Goal: Check status: Check status

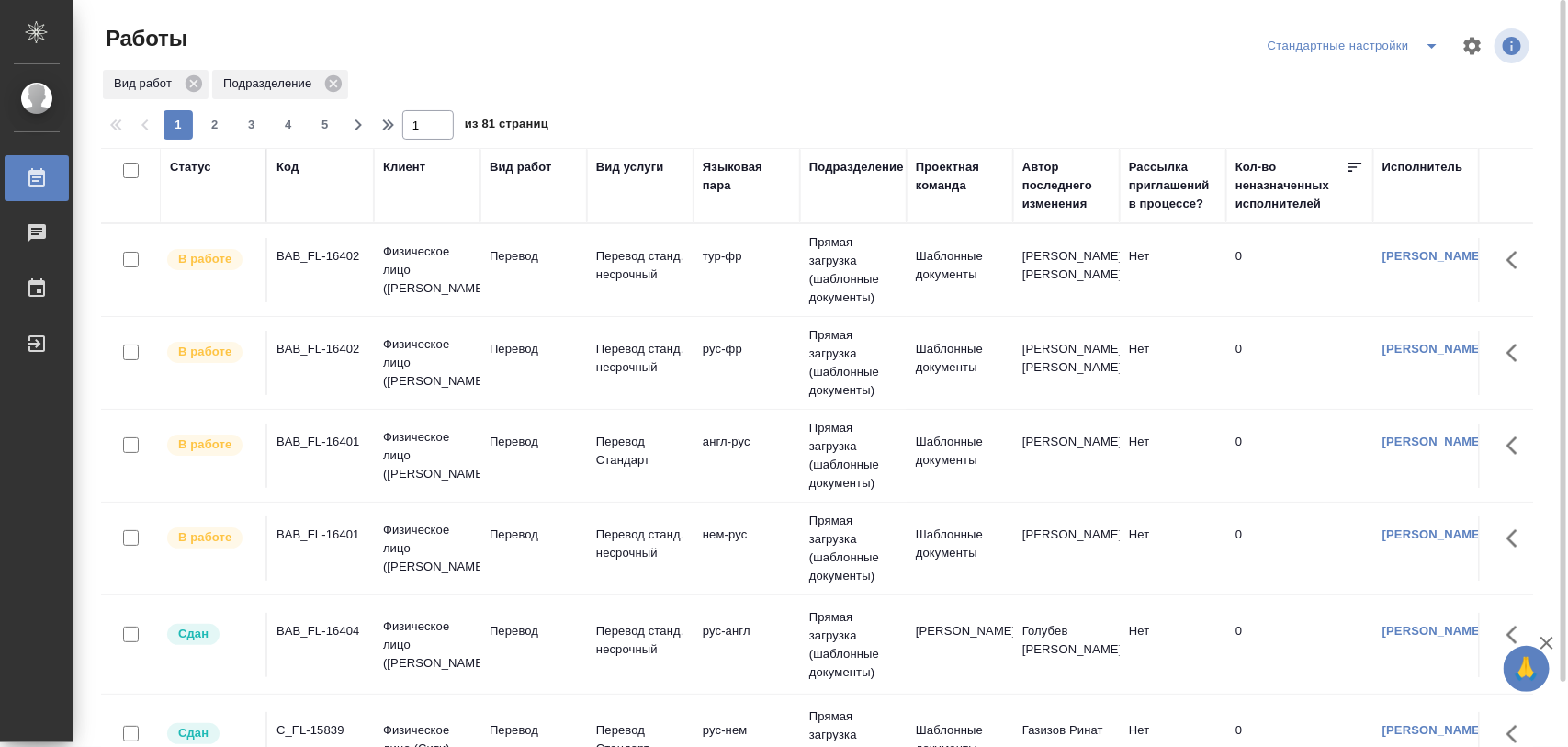
click at [1426, 48] on icon "split button" at bounding box center [1431, 46] width 22 height 22
click at [1369, 74] on li "Meine Bestellungen" at bounding box center [1358, 82] width 188 height 29
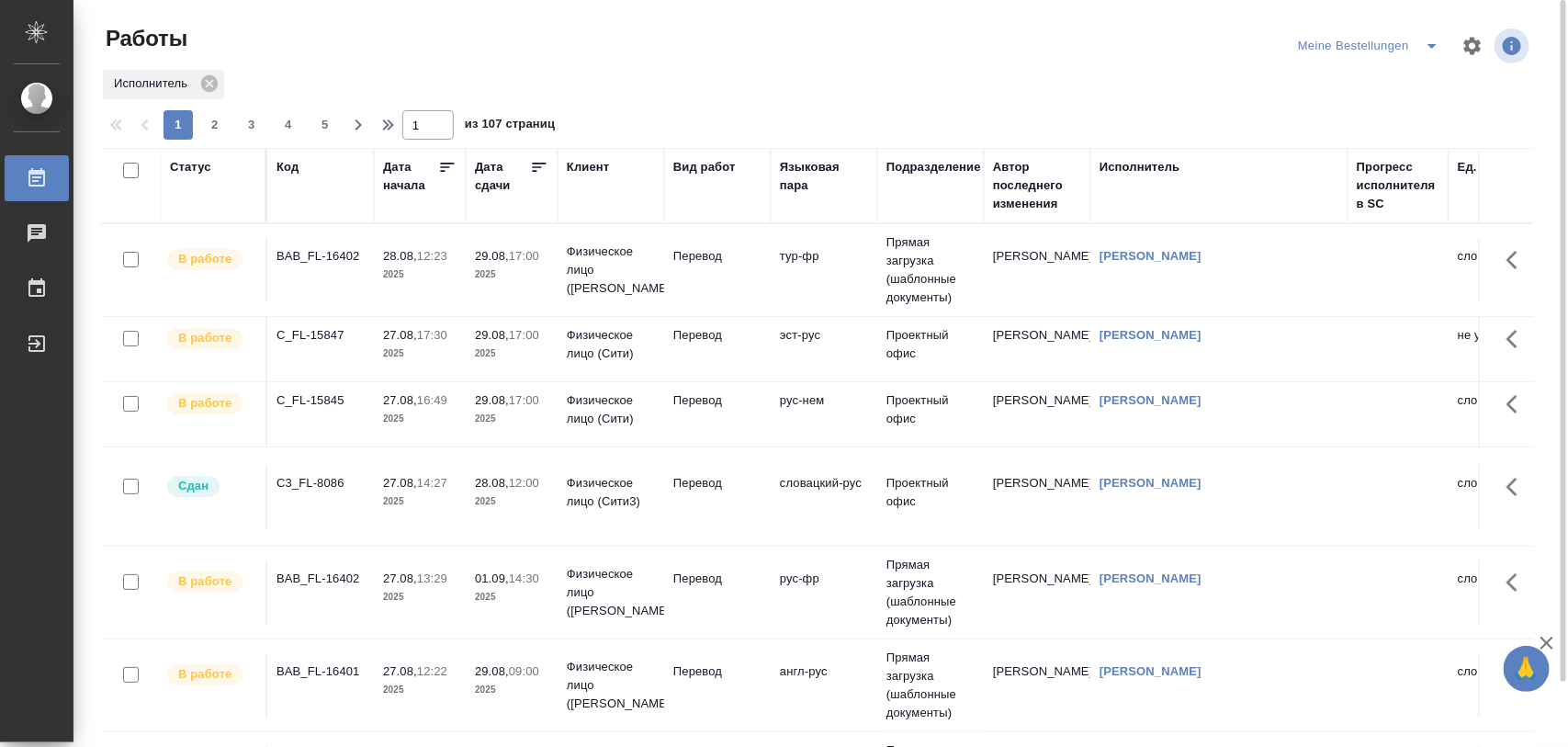
click at [337, 479] on div "C3_FL-8086" at bounding box center [320, 483] width 88 height 18
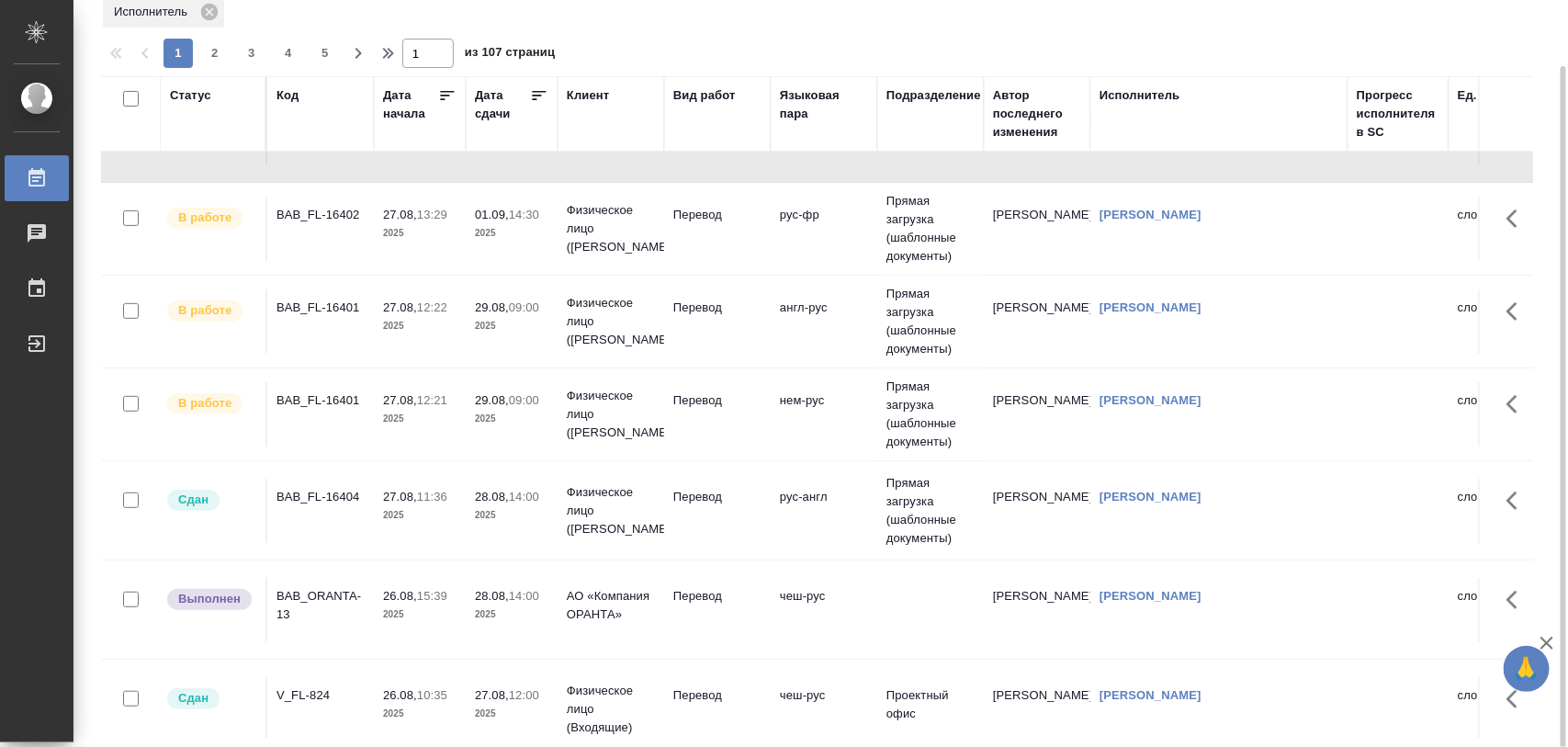
scroll to position [344, 0]
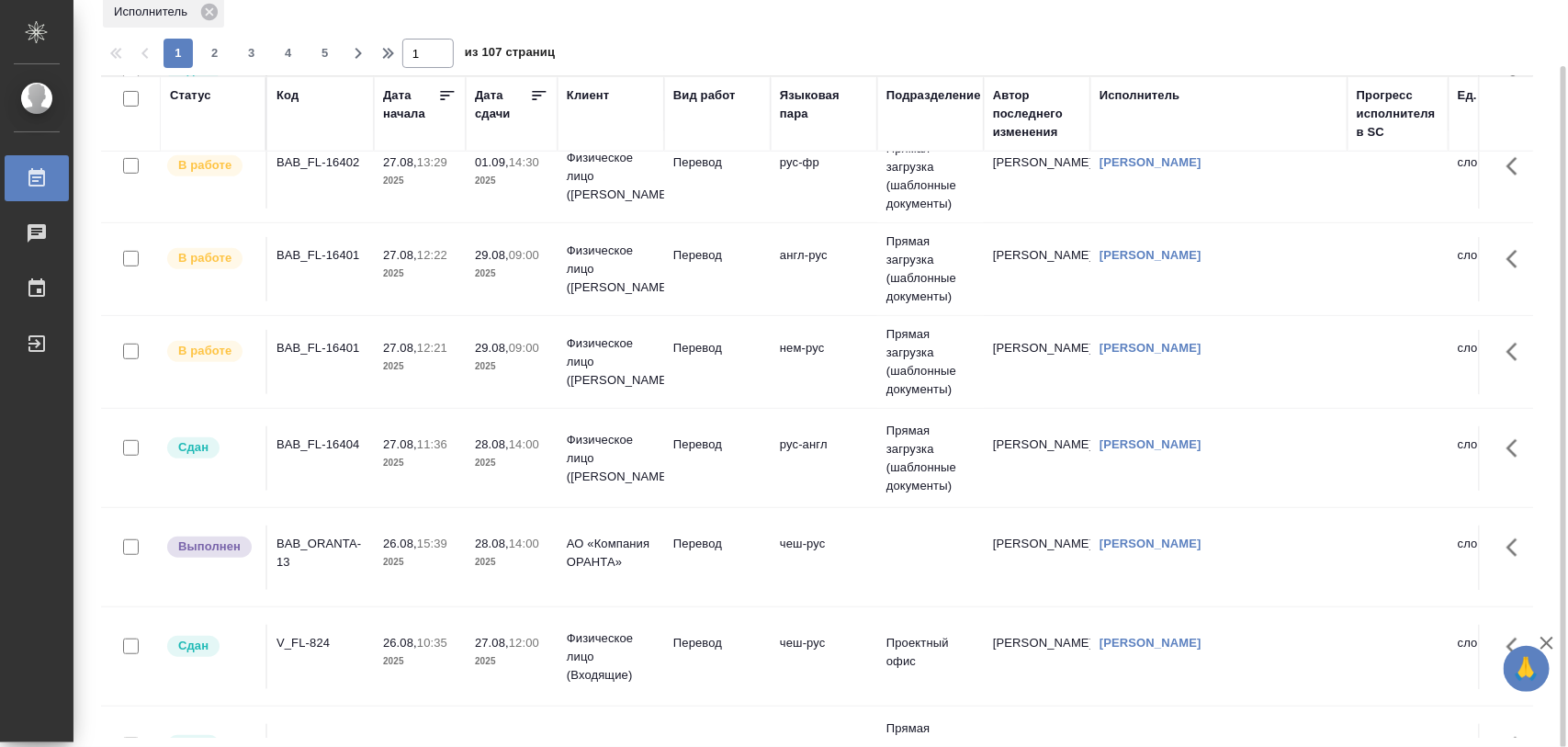
click at [338, 551] on div "BAB_ORANTA-13" at bounding box center [320, 553] width 88 height 37
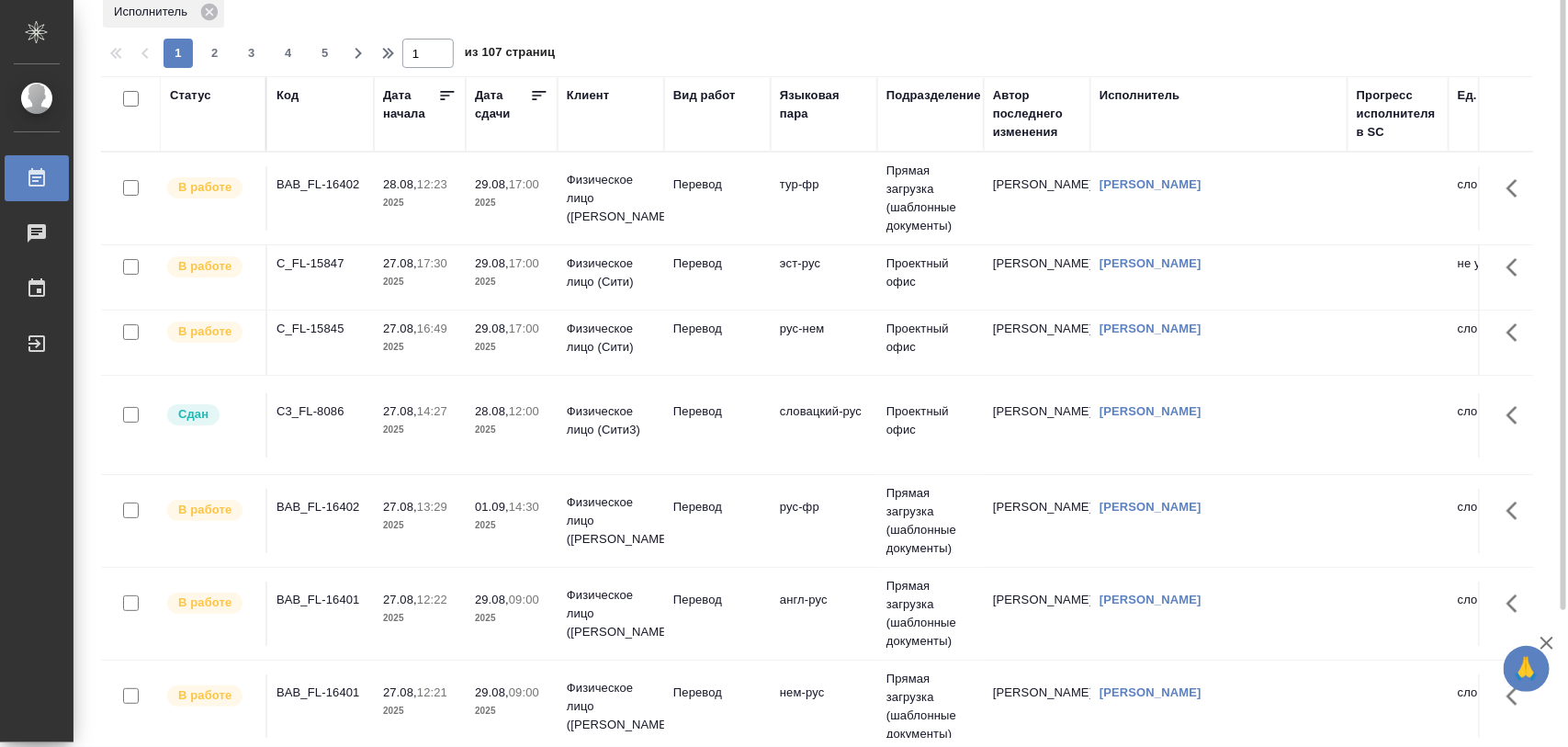
scroll to position [0, 0]
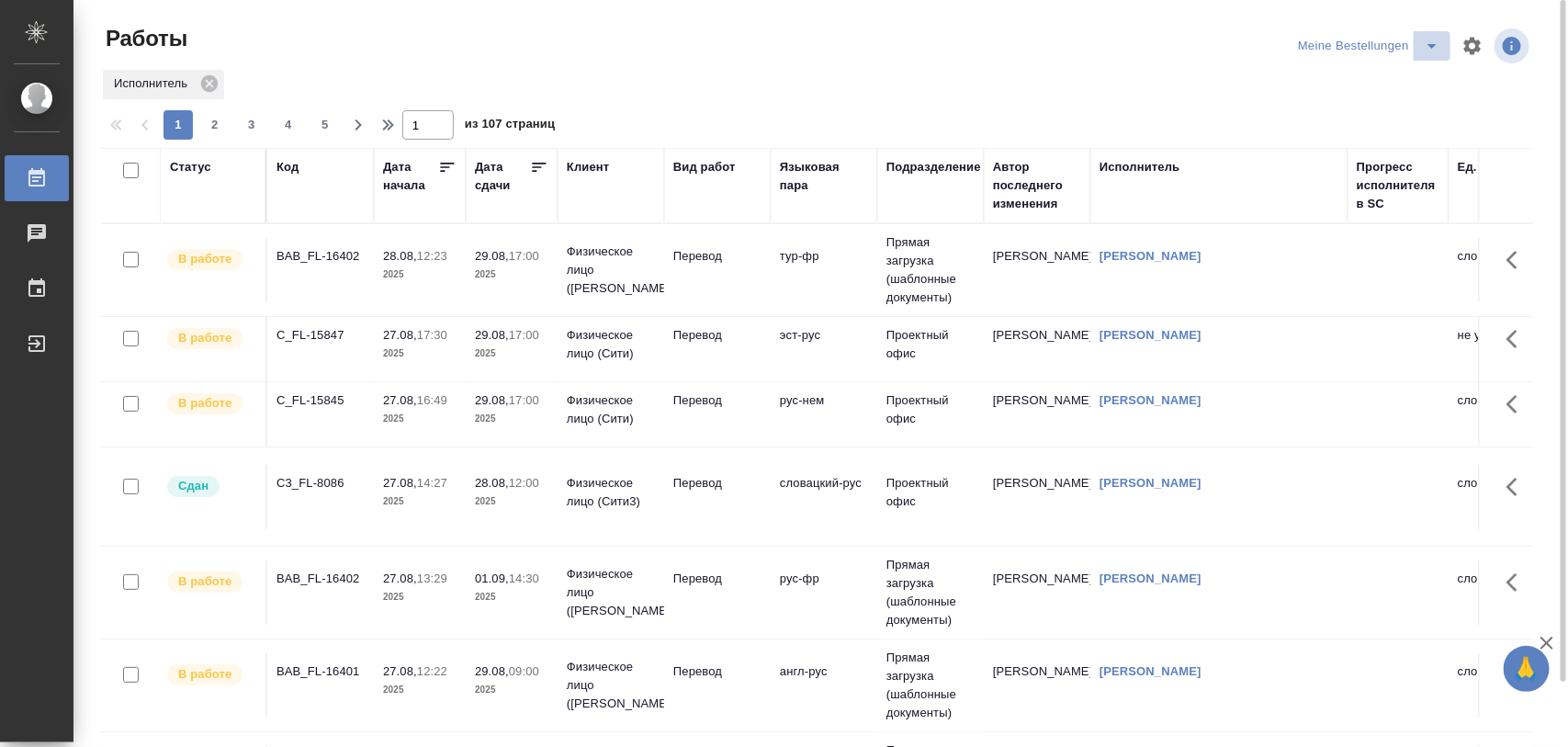
click at [1425, 49] on icon "split button" at bounding box center [1431, 46] width 22 height 22
click at [1391, 72] on li "Стандартные настройки" at bounding box center [1372, 82] width 177 height 29
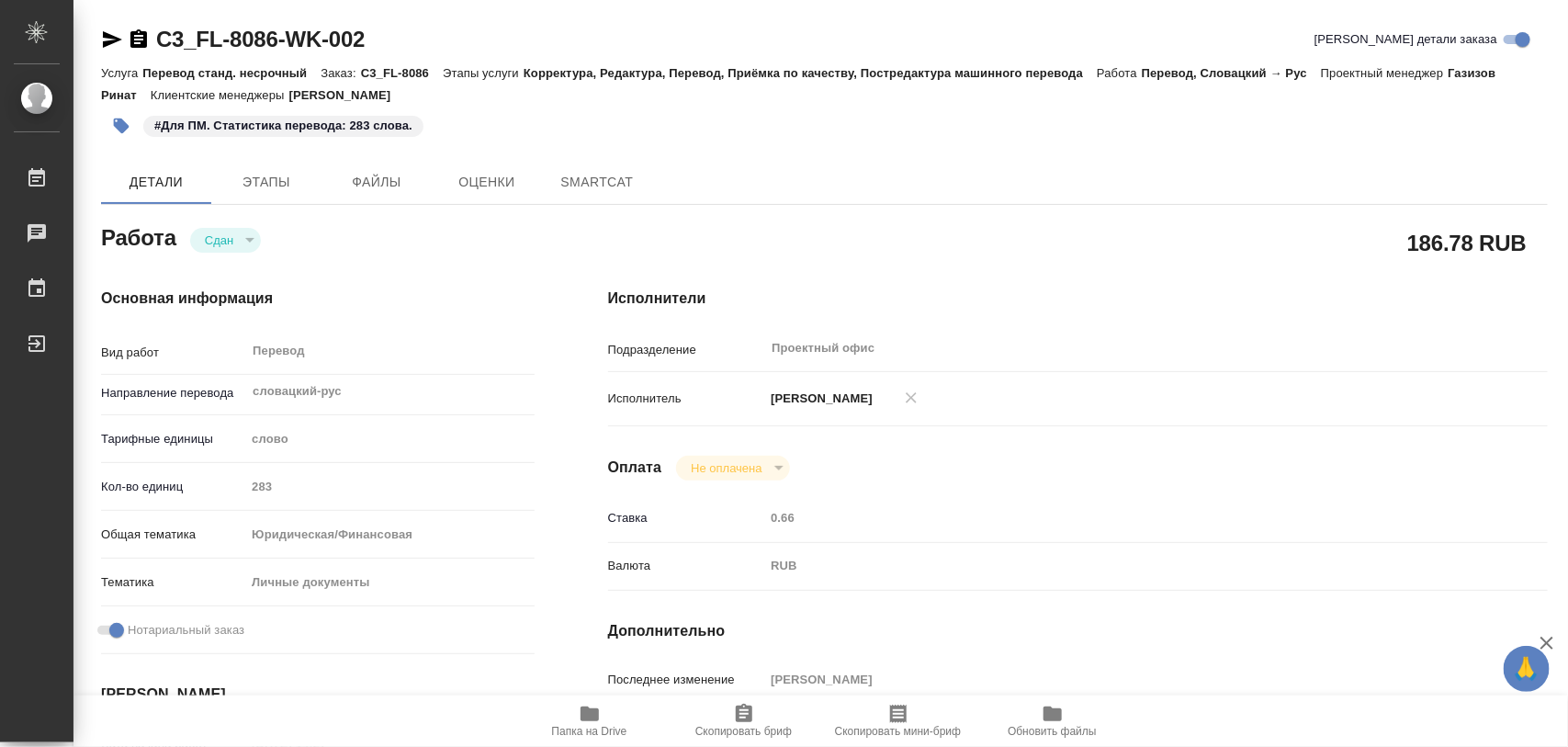
type textarea "x"
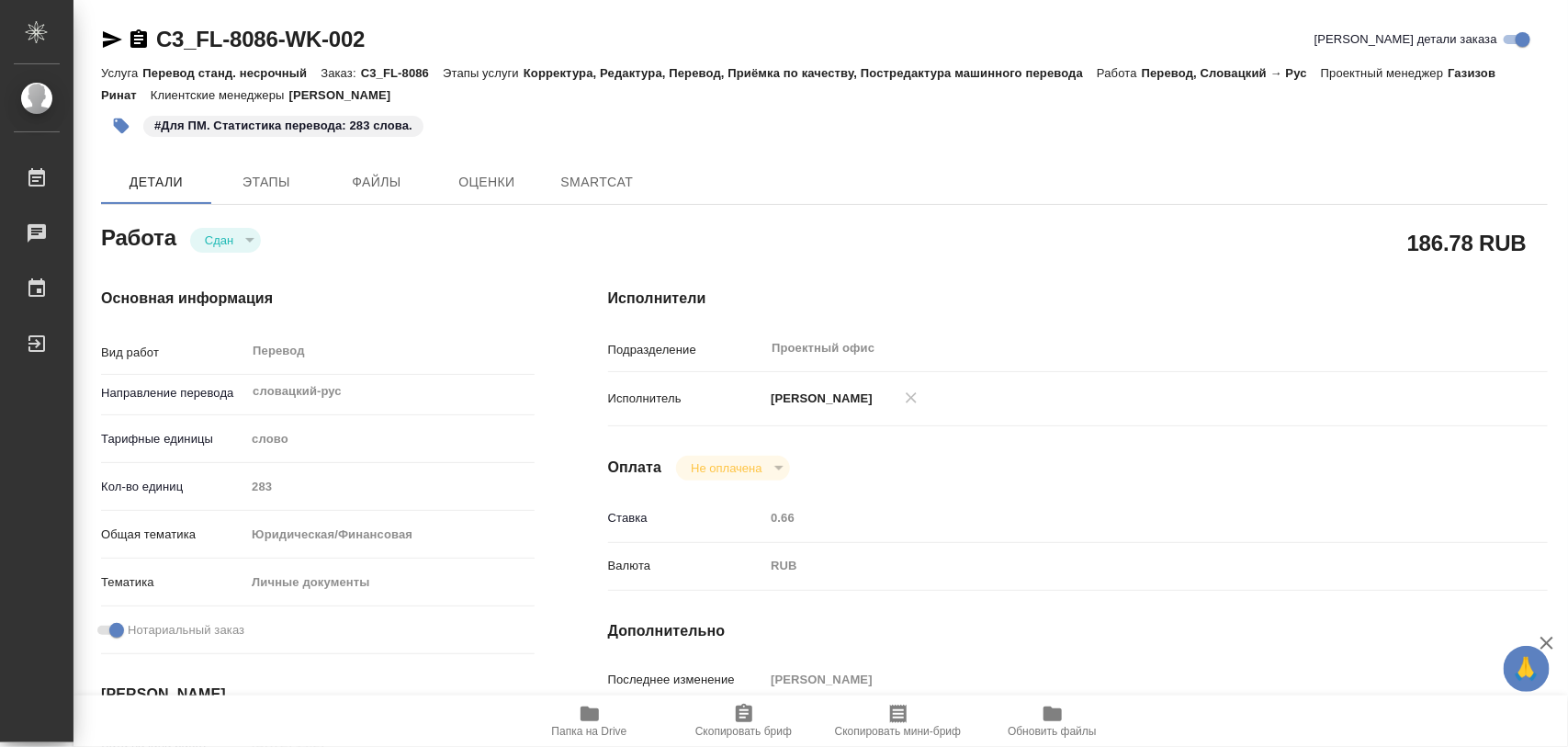
type textarea "x"
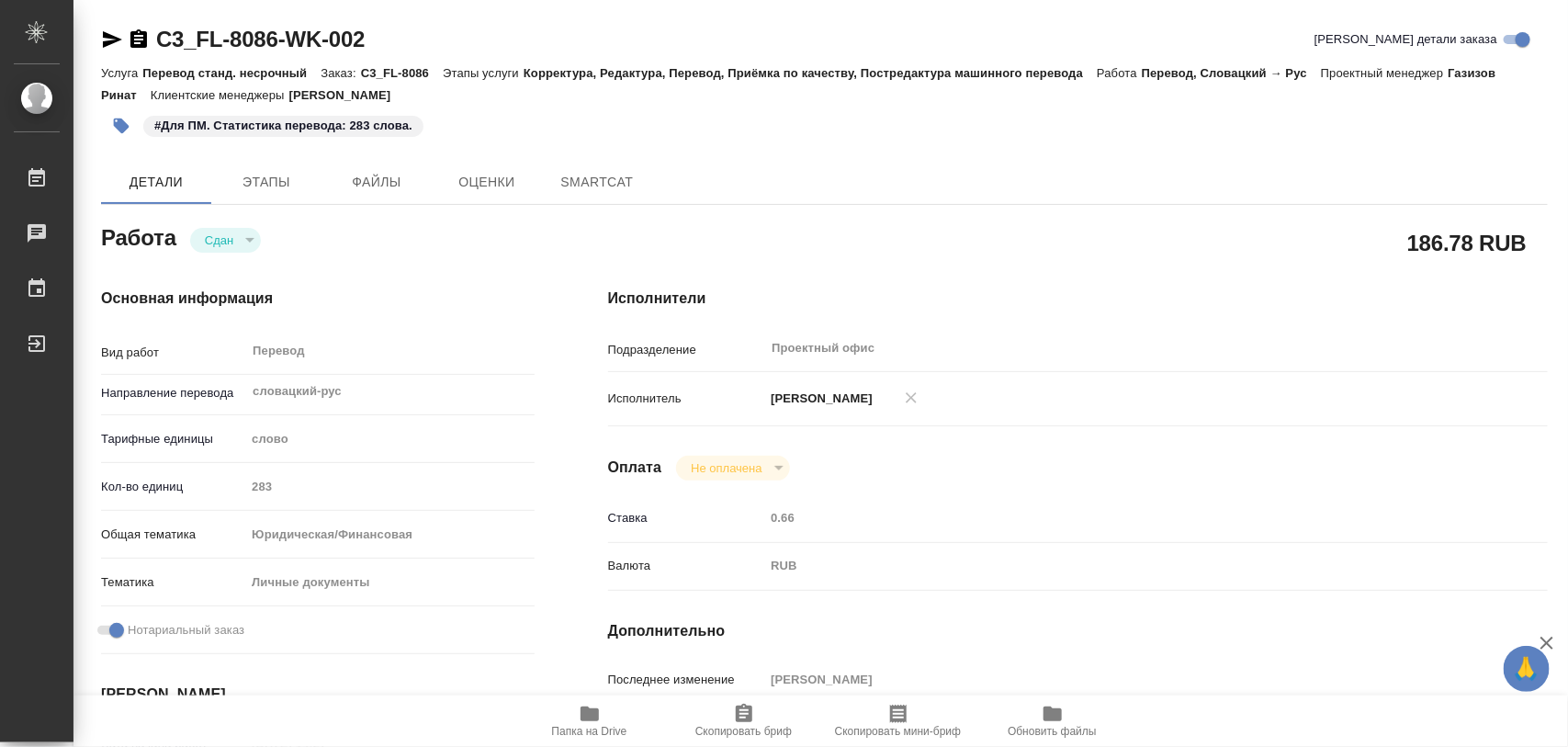
type textarea "x"
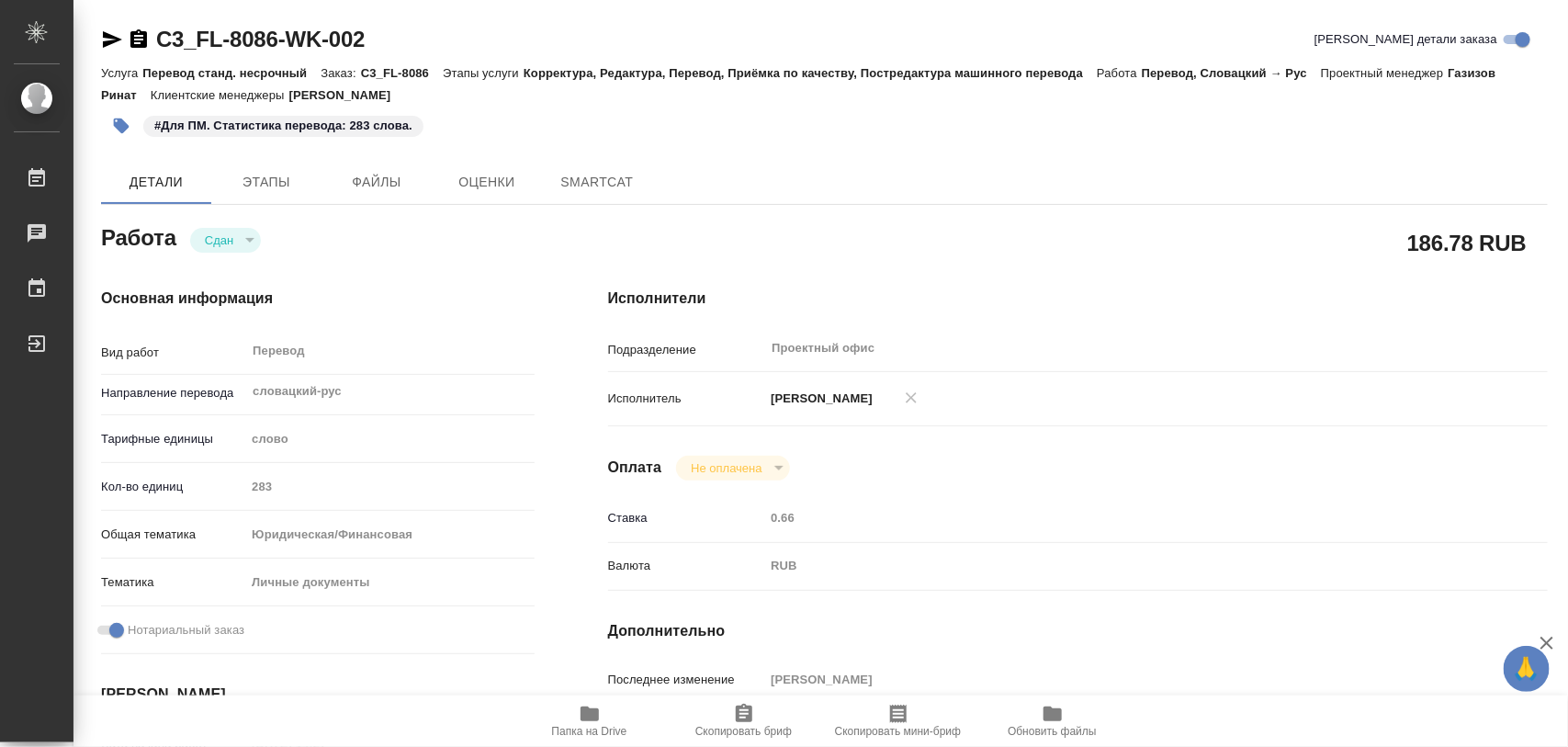
type textarea "x"
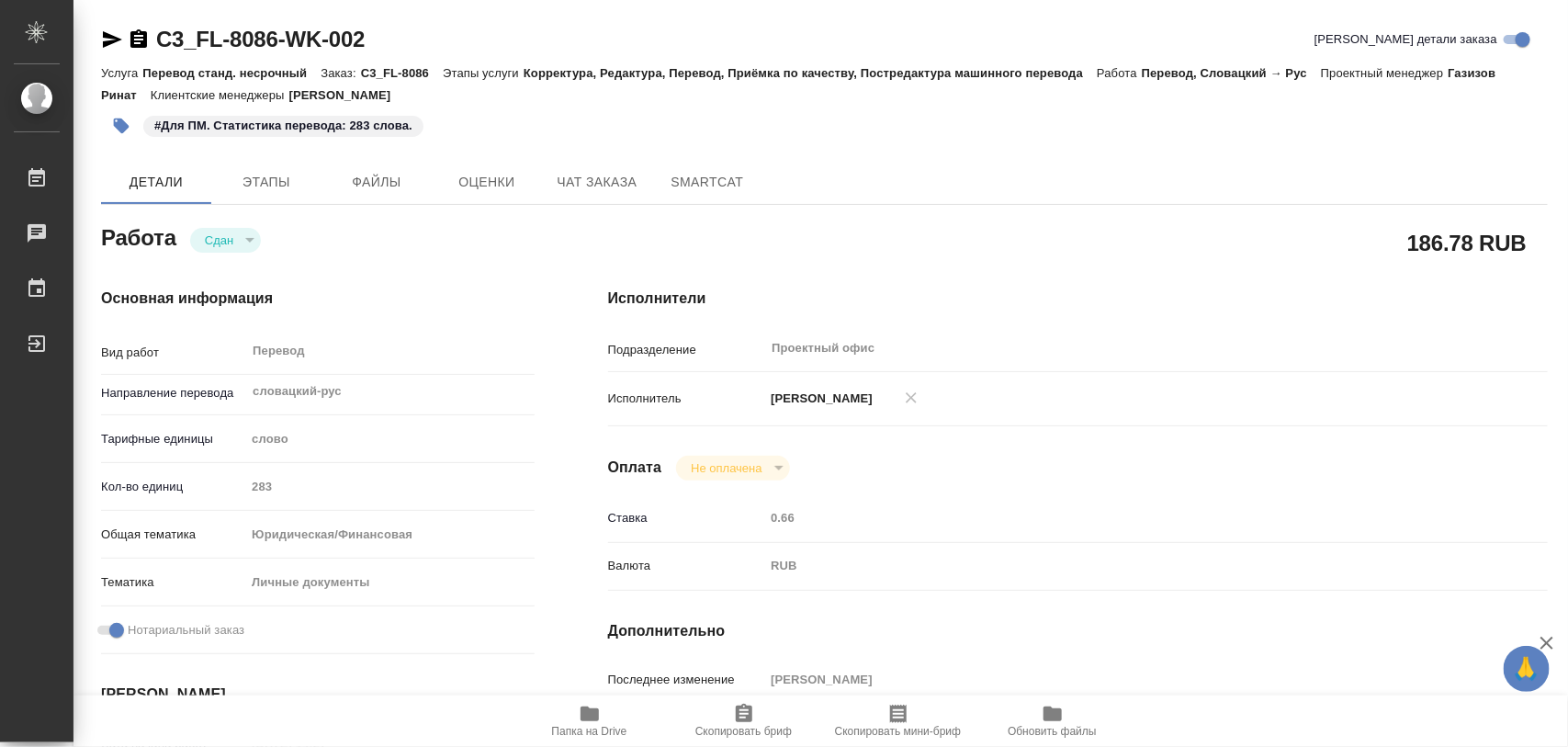
type textarea "x"
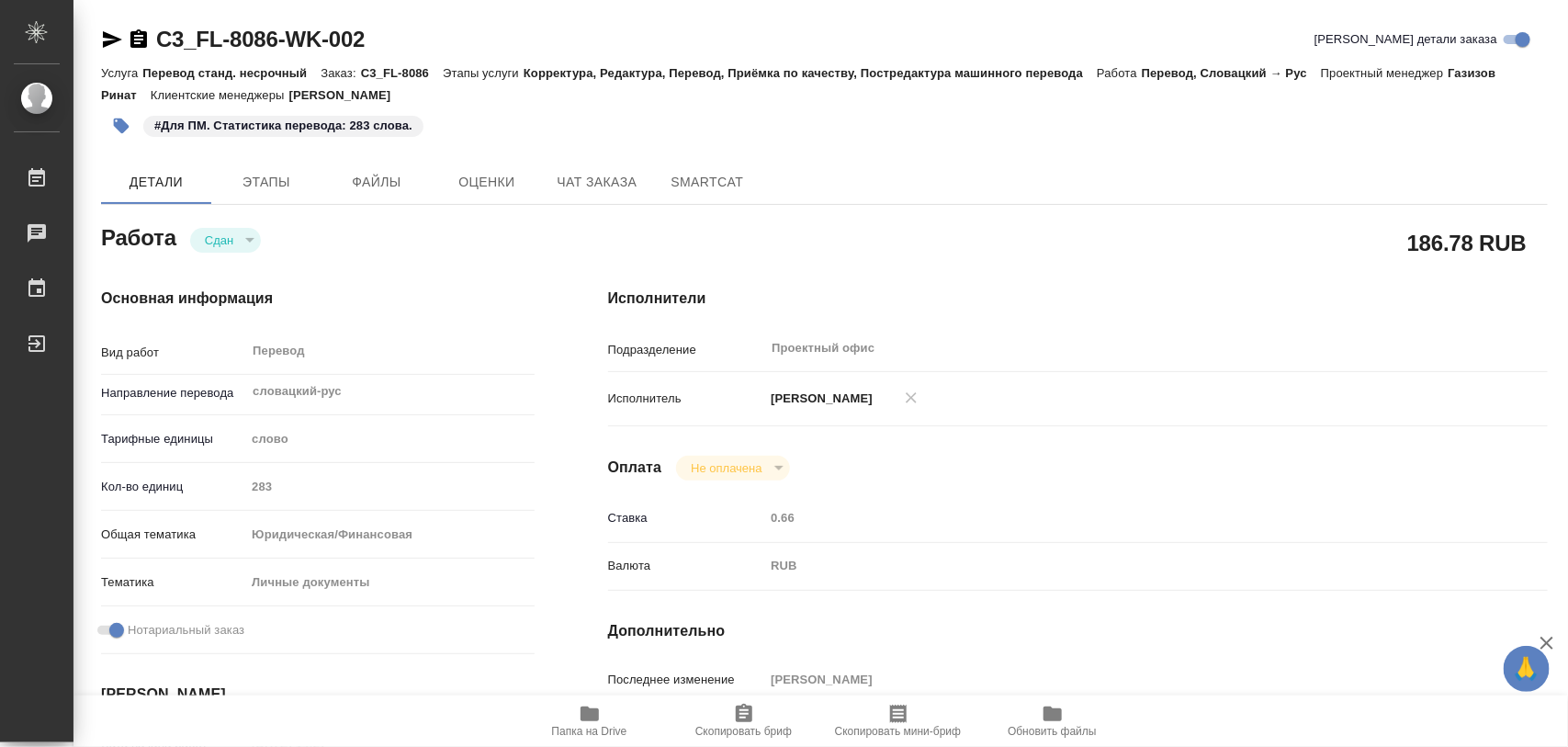
type textarea "x"
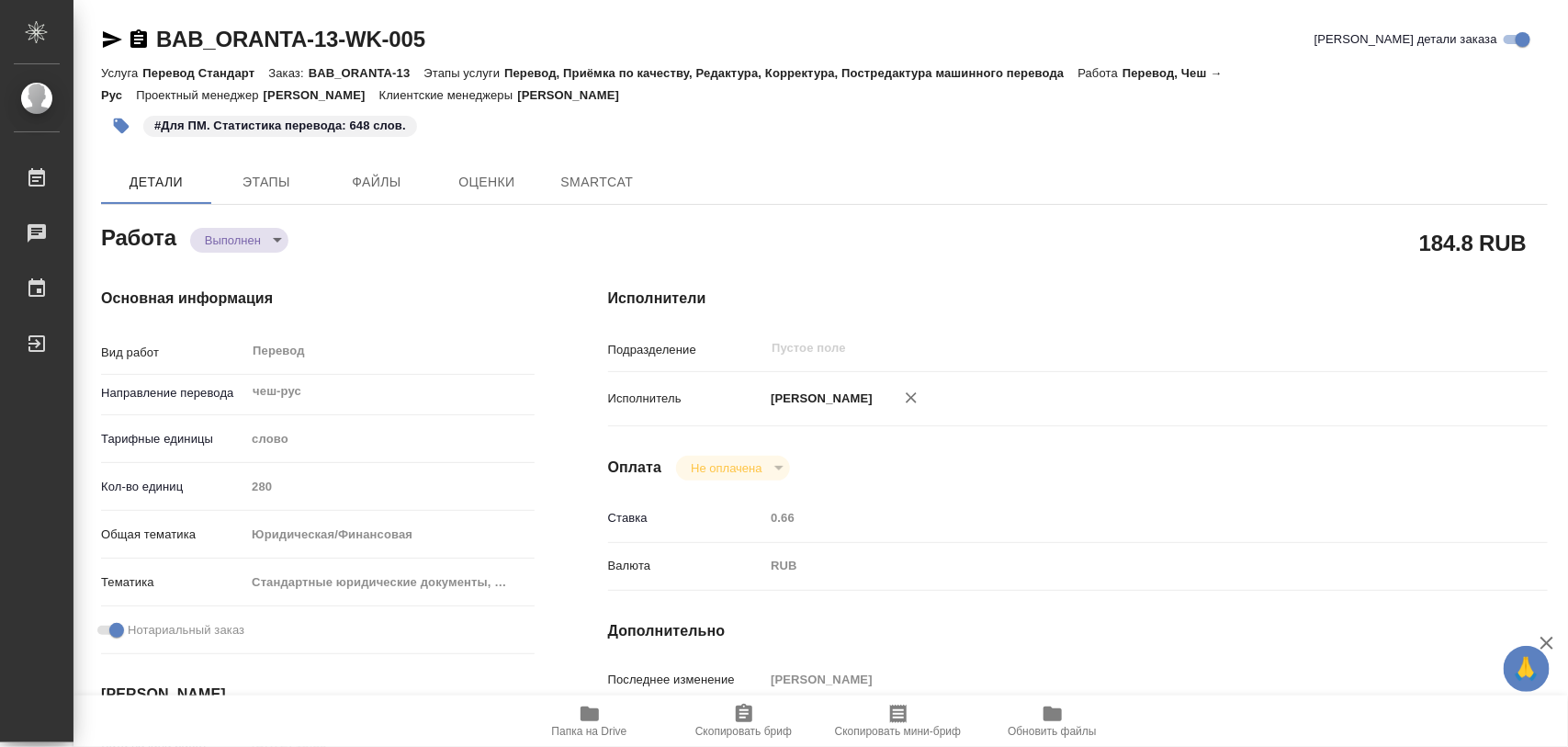
type textarea "x"
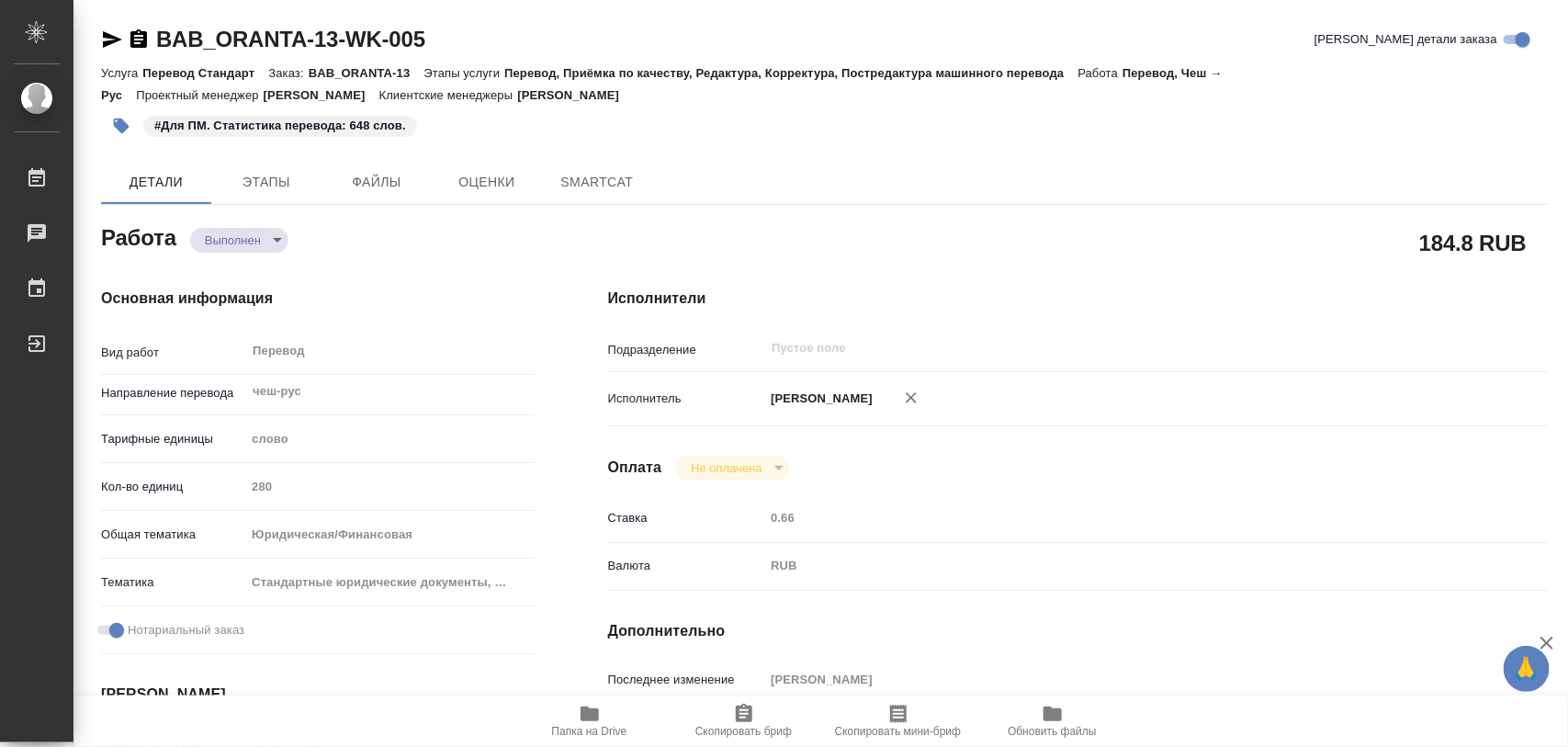
type textarea "x"
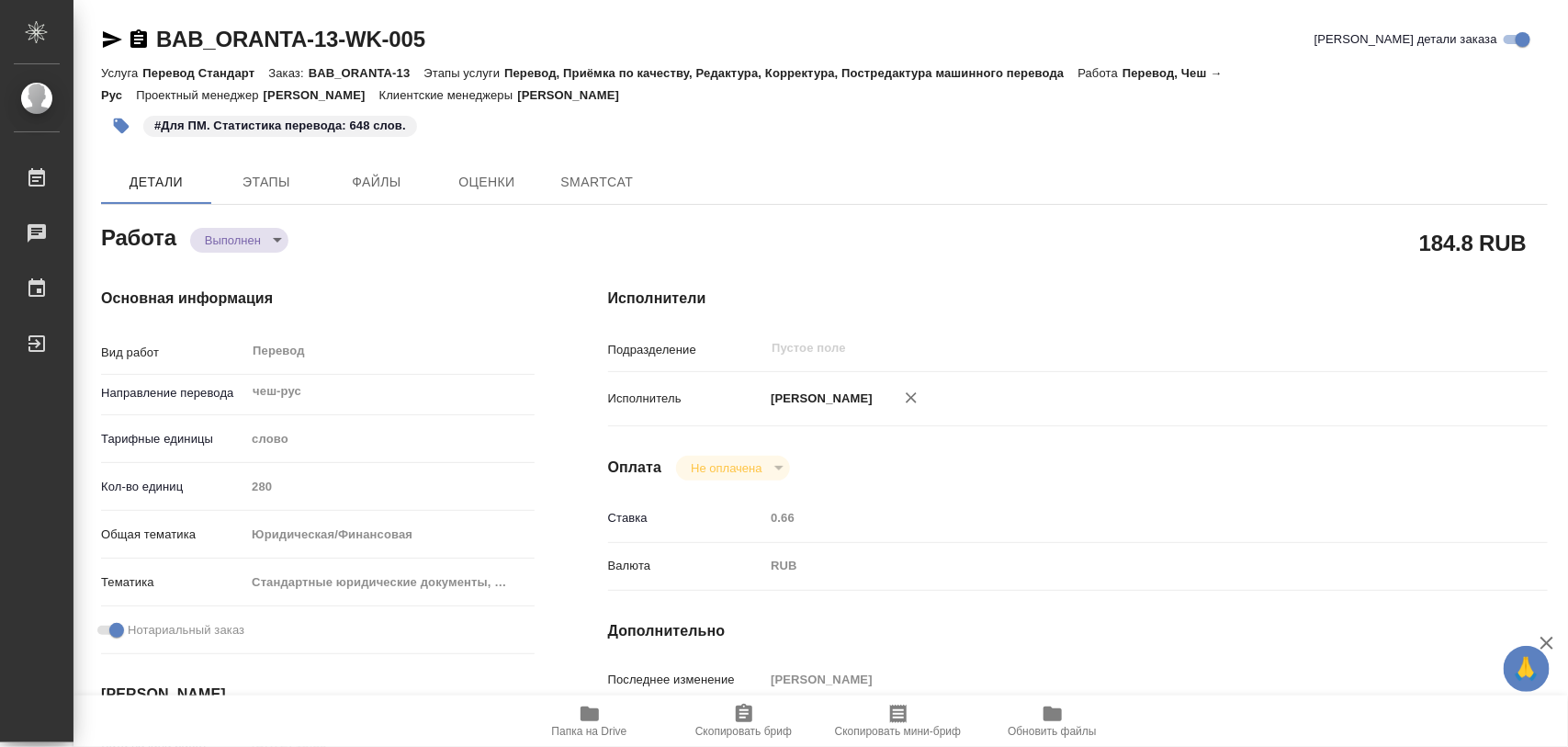
type textarea "x"
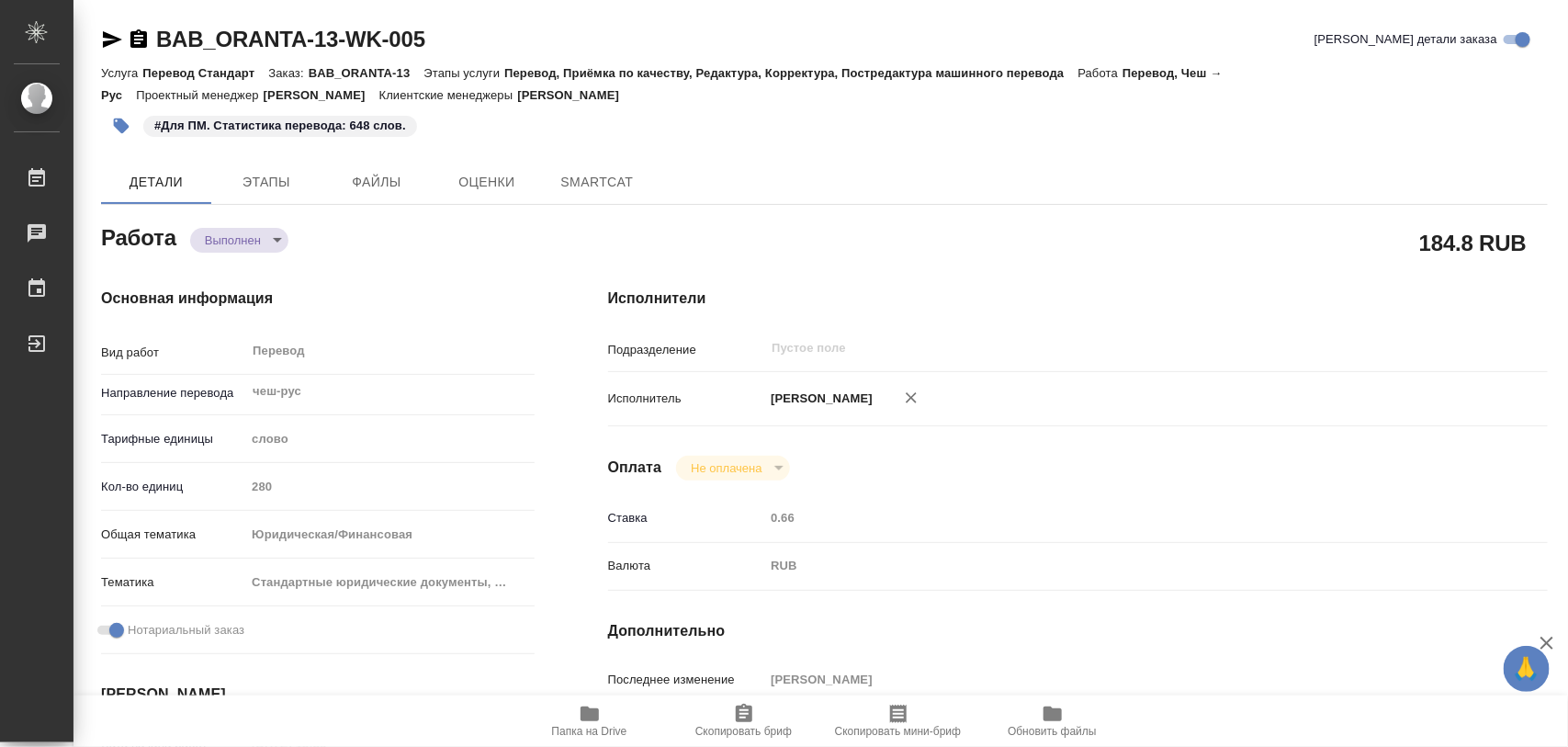
type textarea "x"
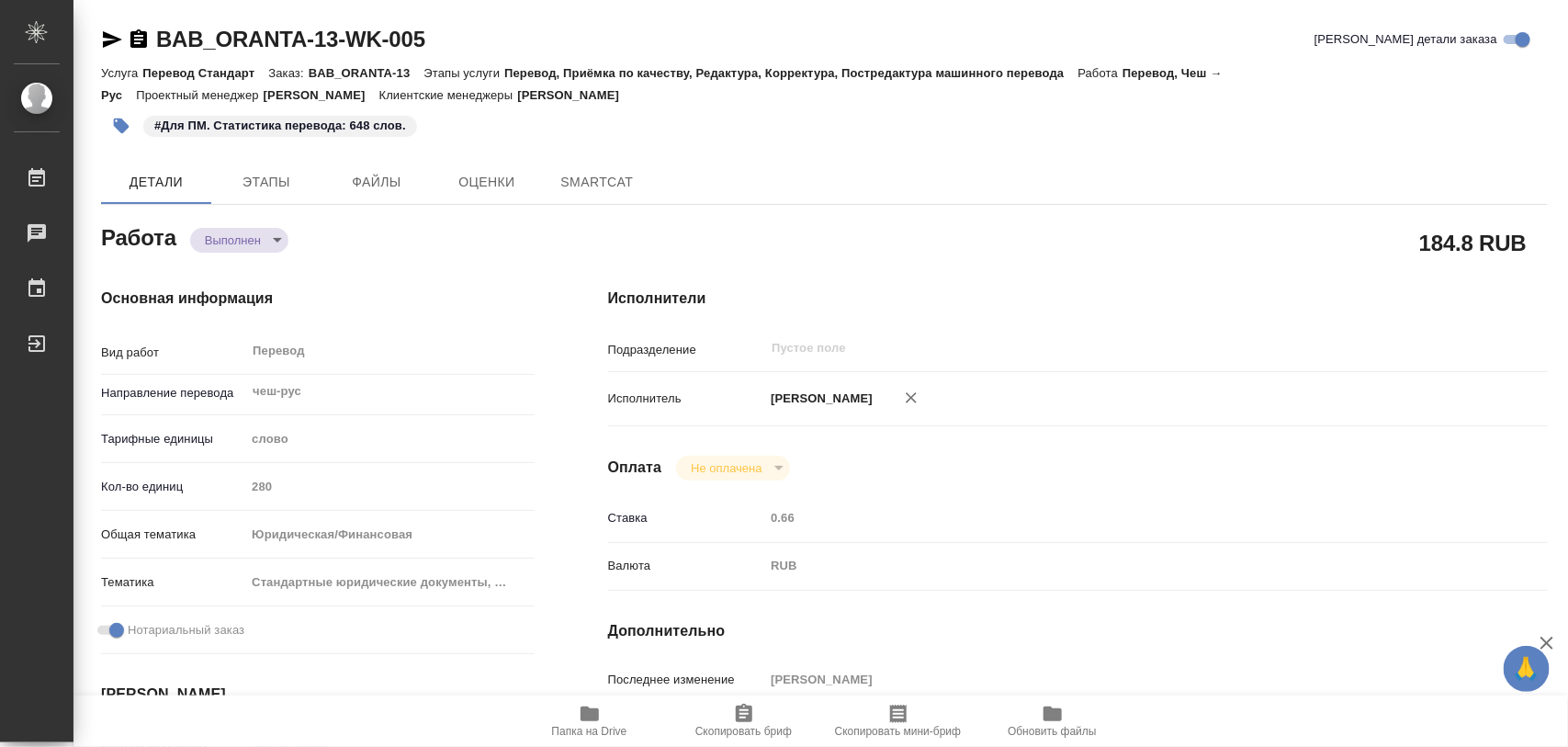
type textarea "x"
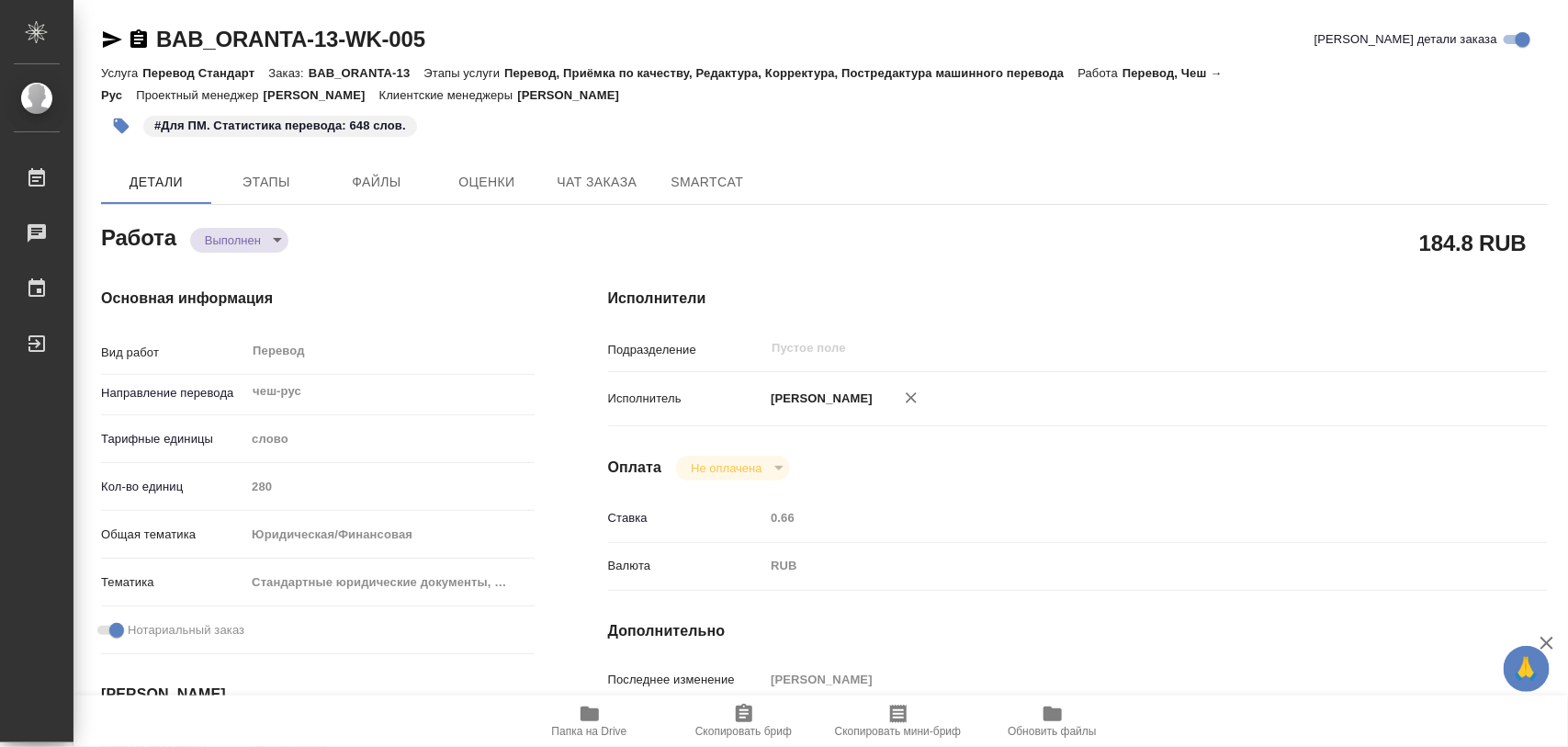
type textarea "x"
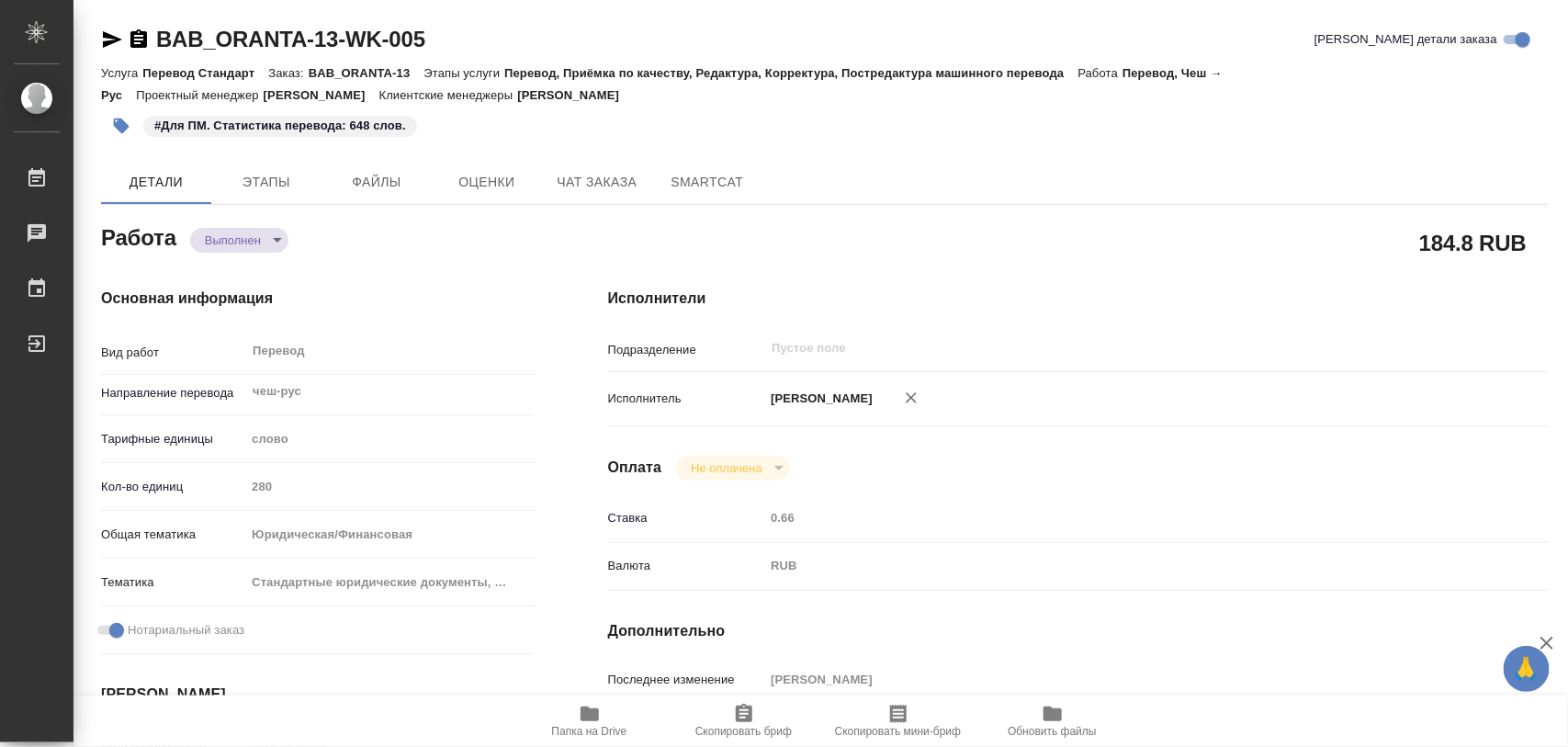
type textarea "x"
